Goal: Task Accomplishment & Management: Use online tool/utility

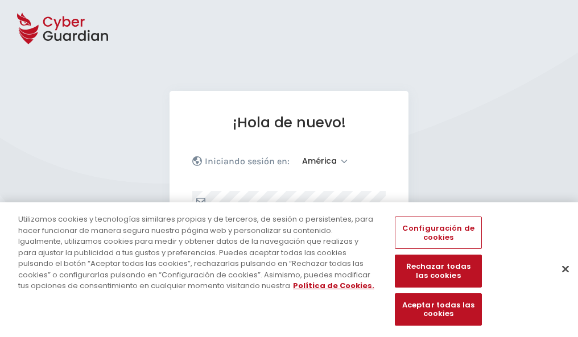
select select "América"
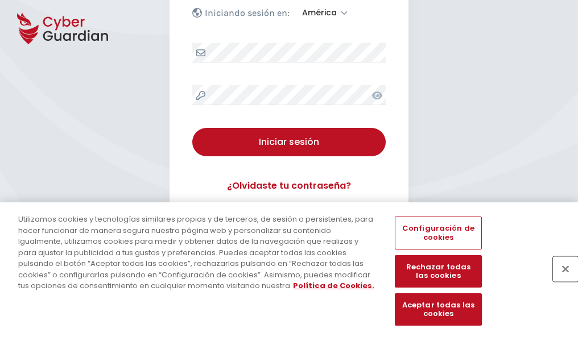
click at [559, 281] on button "Cerrar" at bounding box center [565, 268] width 25 height 25
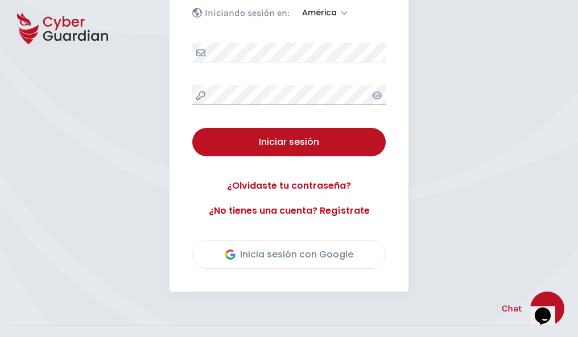
scroll to position [258, 0]
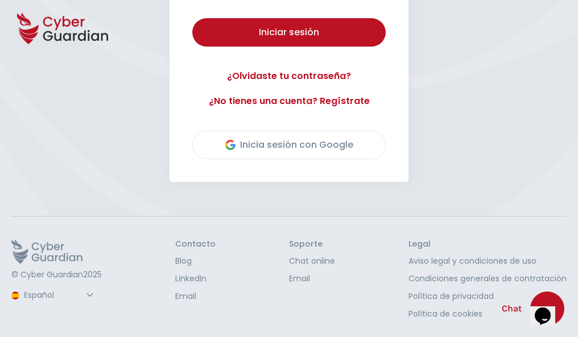
click at [192, 18] on button "Iniciar sesión" at bounding box center [288, 32] width 193 height 28
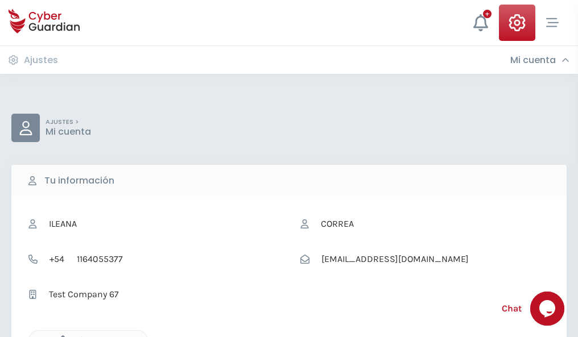
click at [60, 336] on icon "button" at bounding box center [60, 340] width 10 height 10
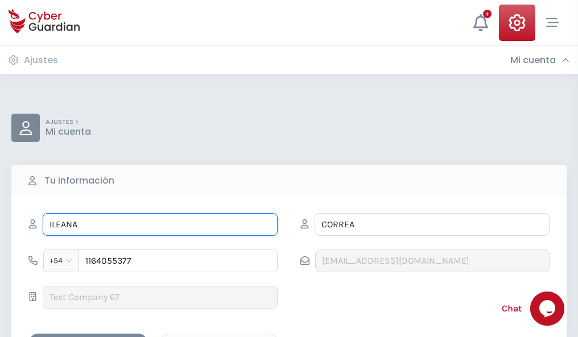
click at [160, 225] on input "ILEANA" at bounding box center [160, 224] width 235 height 23
type input "I"
type input "Roberta"
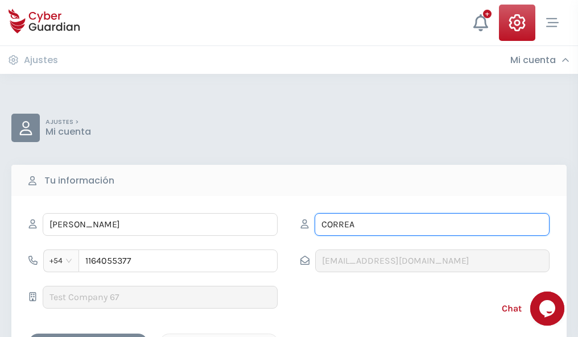
click at [432, 225] on input "CORREA" at bounding box center [431, 224] width 235 height 23
type input "C"
type input "Morán"
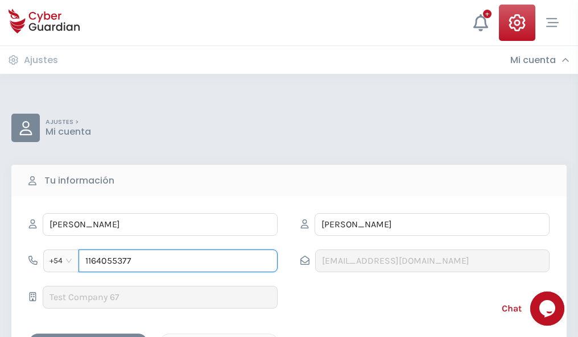
click at [178, 261] on input "1164055377" at bounding box center [177, 261] width 199 height 23
type input "1"
type input "4844918286"
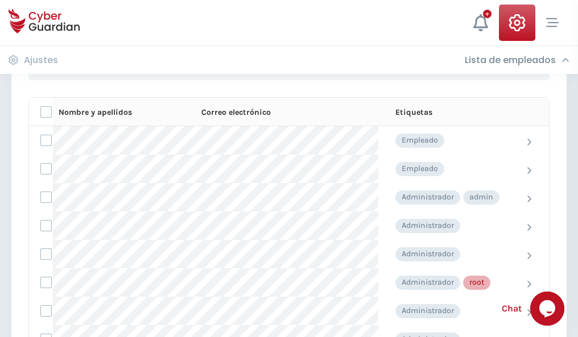
scroll to position [572, 0]
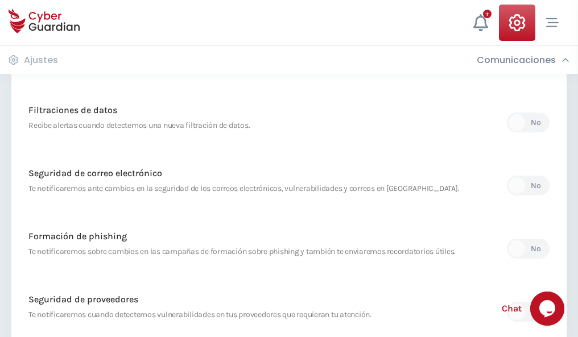
scroll to position [599, 0]
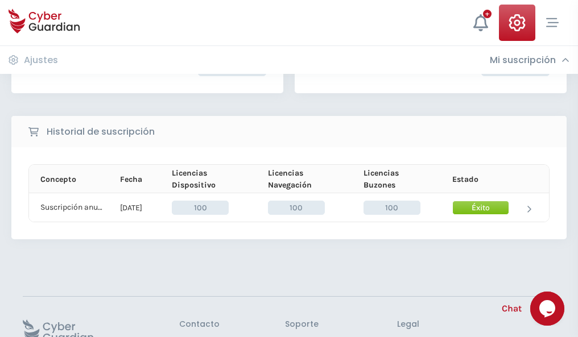
scroll to position [288, 0]
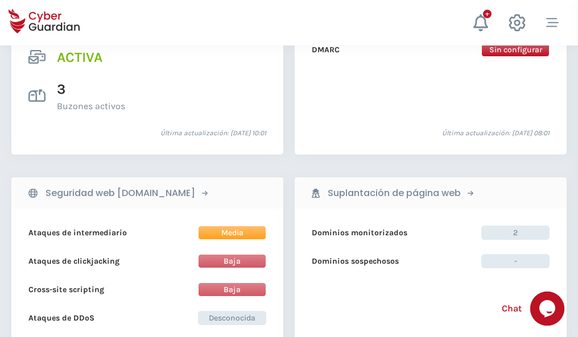
scroll to position [1155, 0]
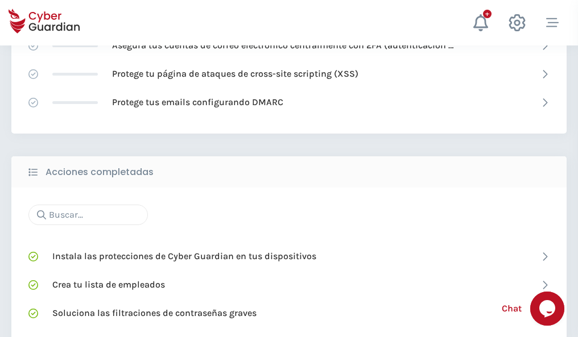
scroll to position [757, 0]
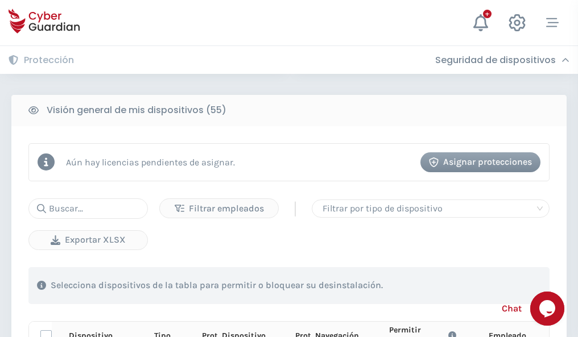
scroll to position [1005, 0]
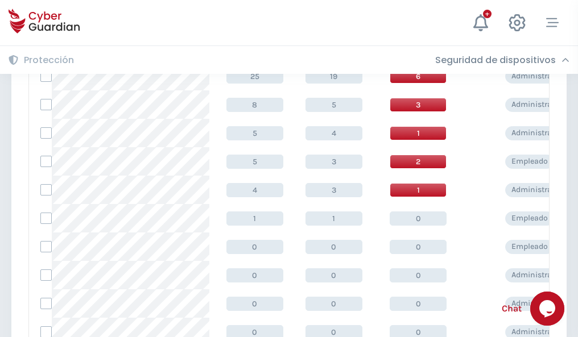
scroll to position [573, 0]
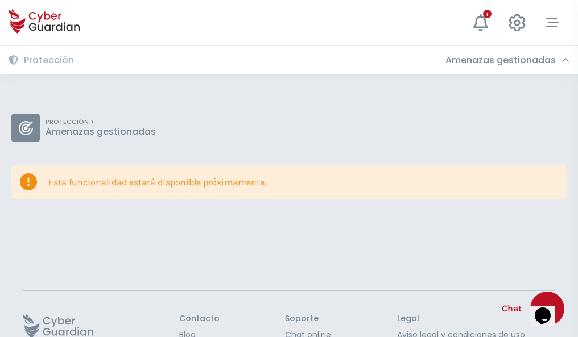
scroll to position [74, 0]
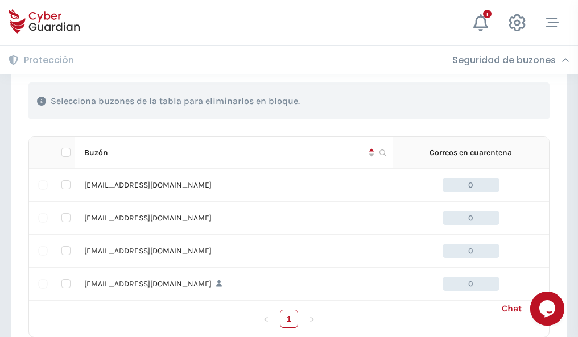
scroll to position [560, 0]
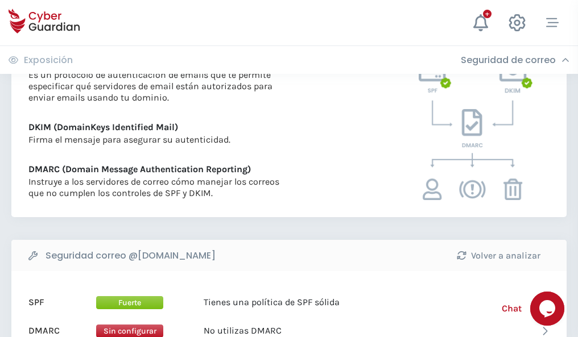
scroll to position [613, 0]
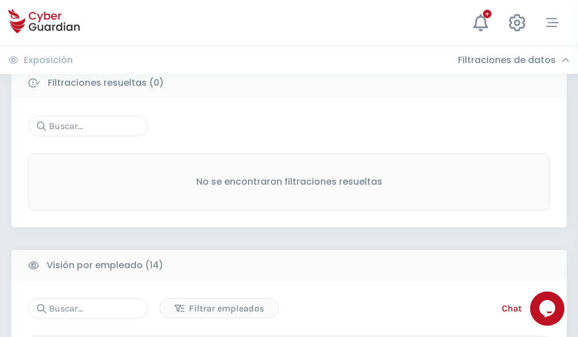
scroll to position [1027, 0]
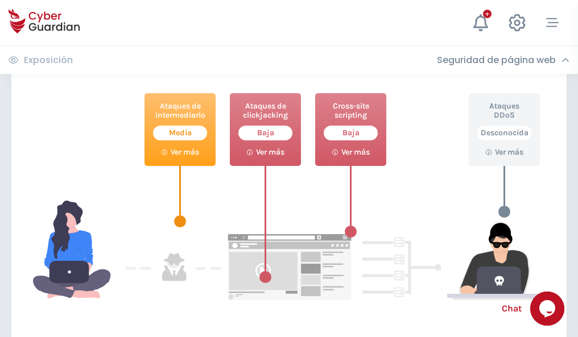
scroll to position [619, 0]
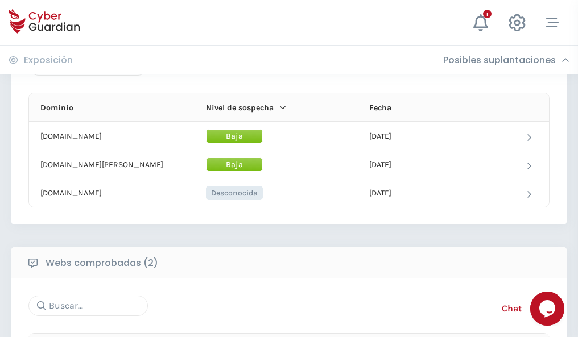
scroll to position [682, 0]
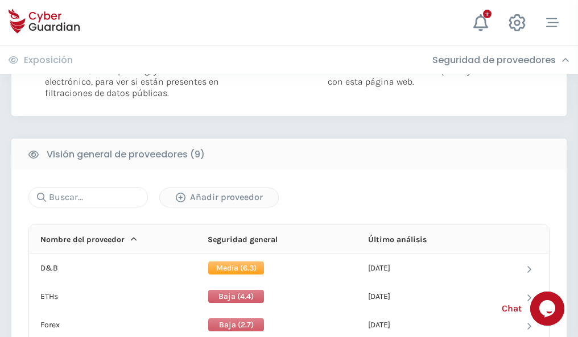
scroll to position [818, 0]
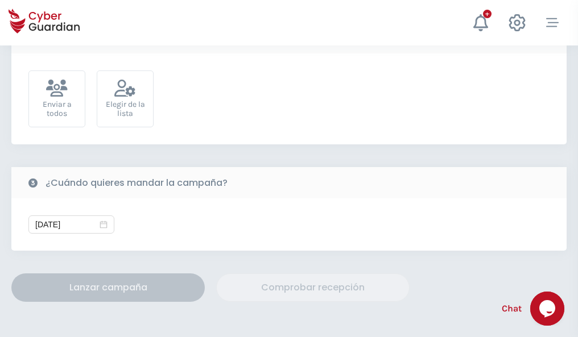
scroll to position [416, 0]
